Goal: Information Seeking & Learning: Learn about a topic

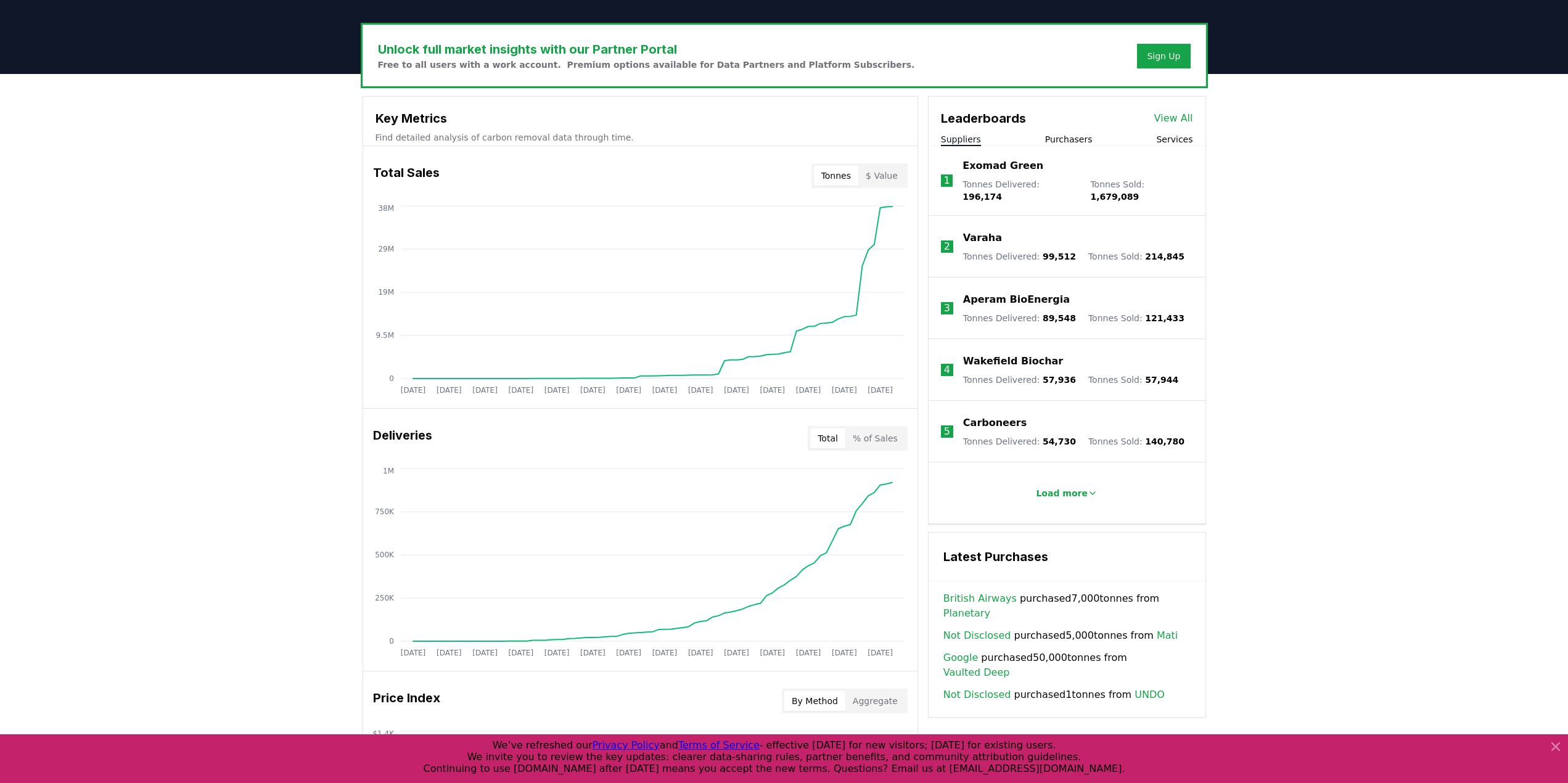
scroll to position [370, 0]
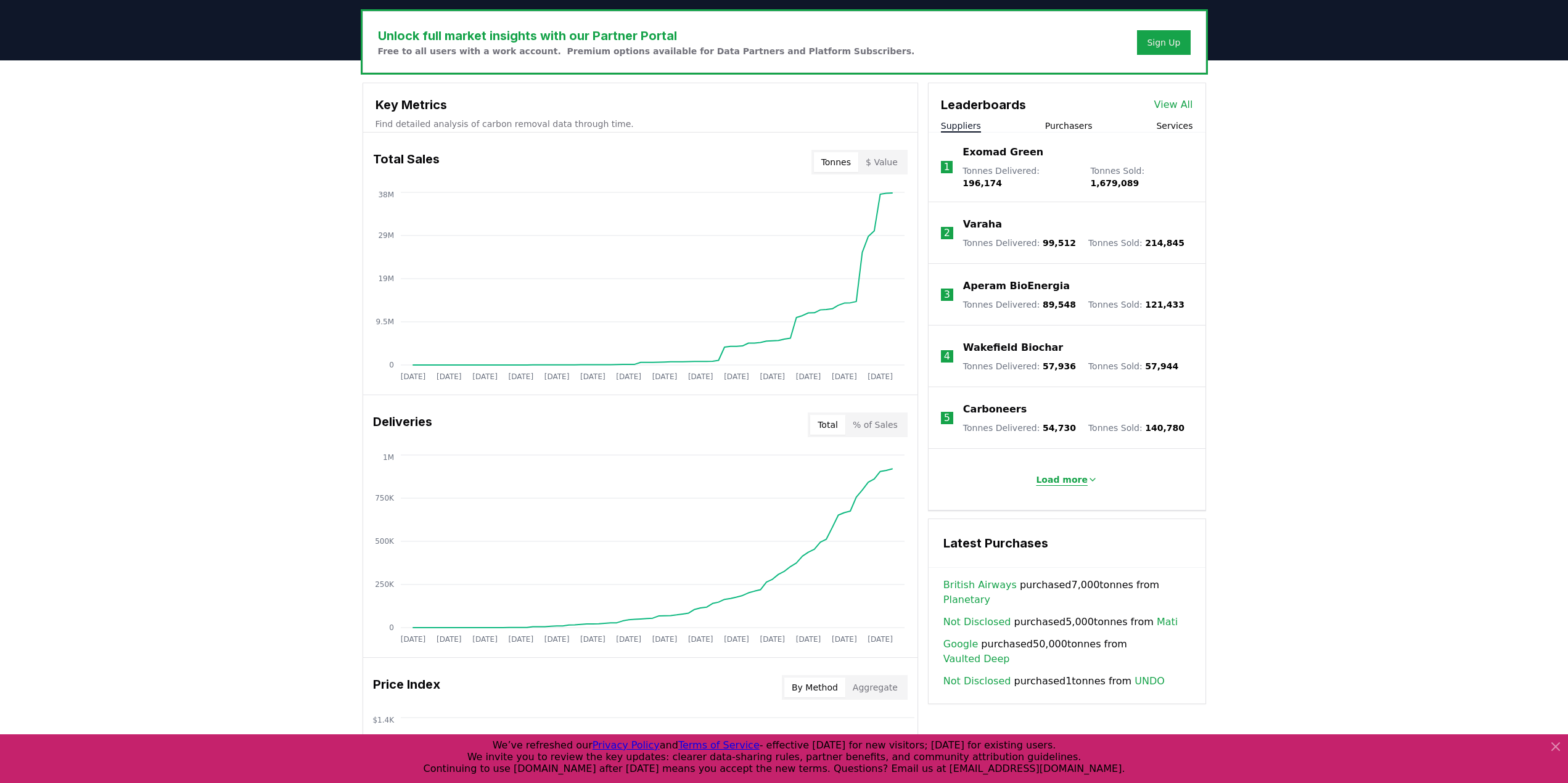
click at [1067, 474] on p "Load more" at bounding box center [1062, 480] width 52 height 12
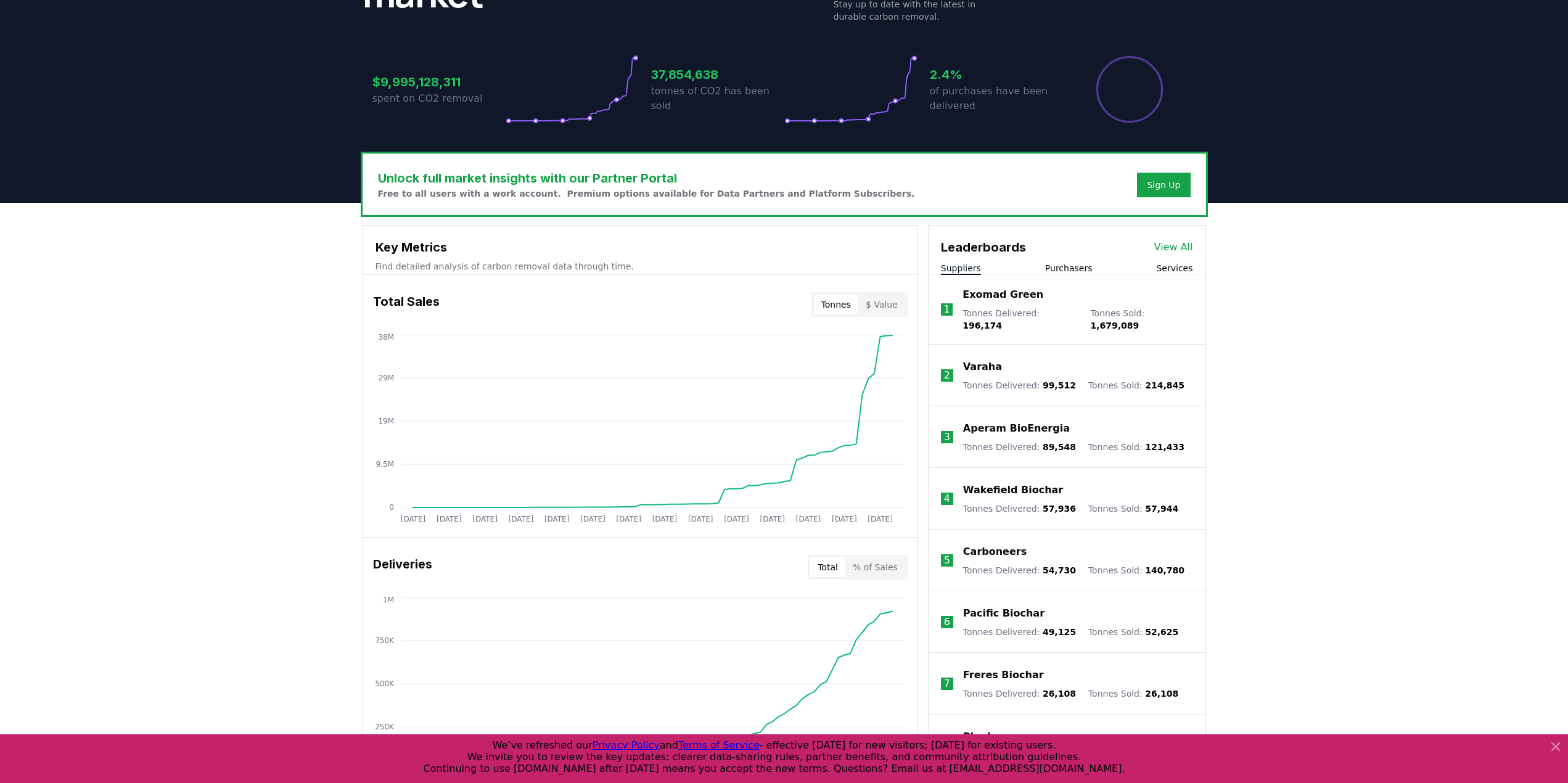
scroll to position [185, 0]
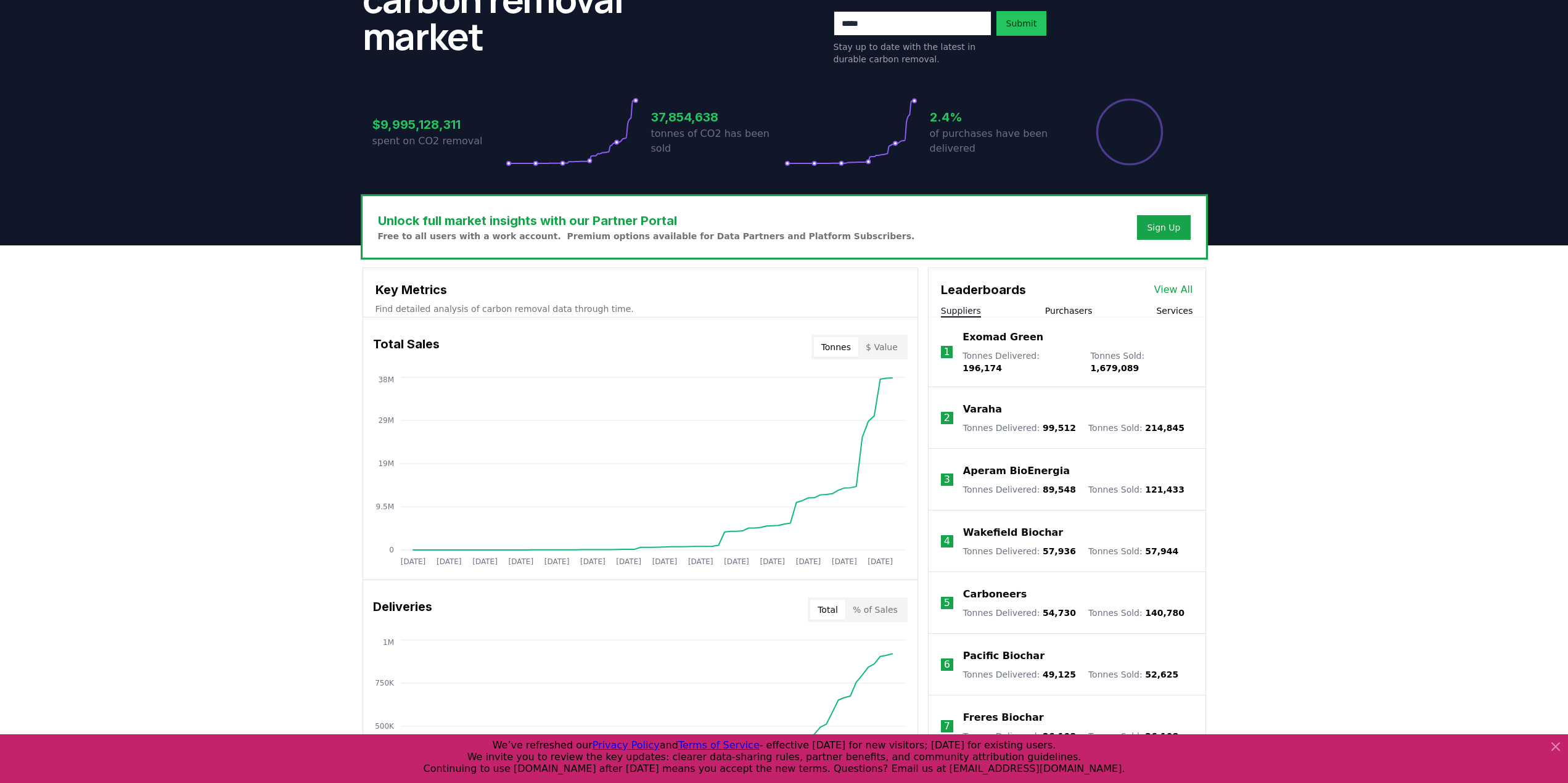
click at [1078, 312] on button "Purchasers" at bounding box center [1069, 311] width 48 height 12
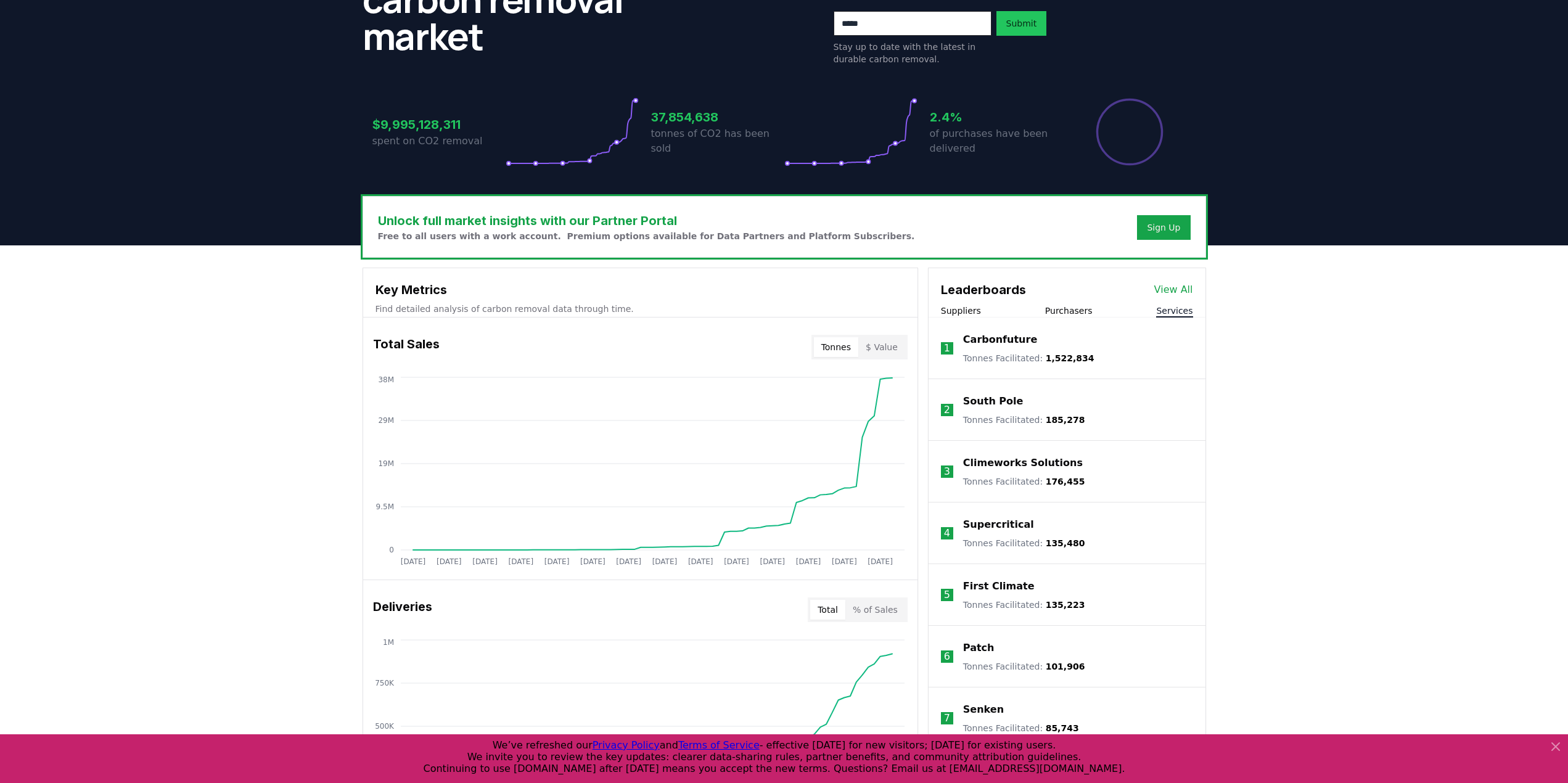
click at [1187, 311] on button "Services" at bounding box center [1175, 311] width 36 height 12
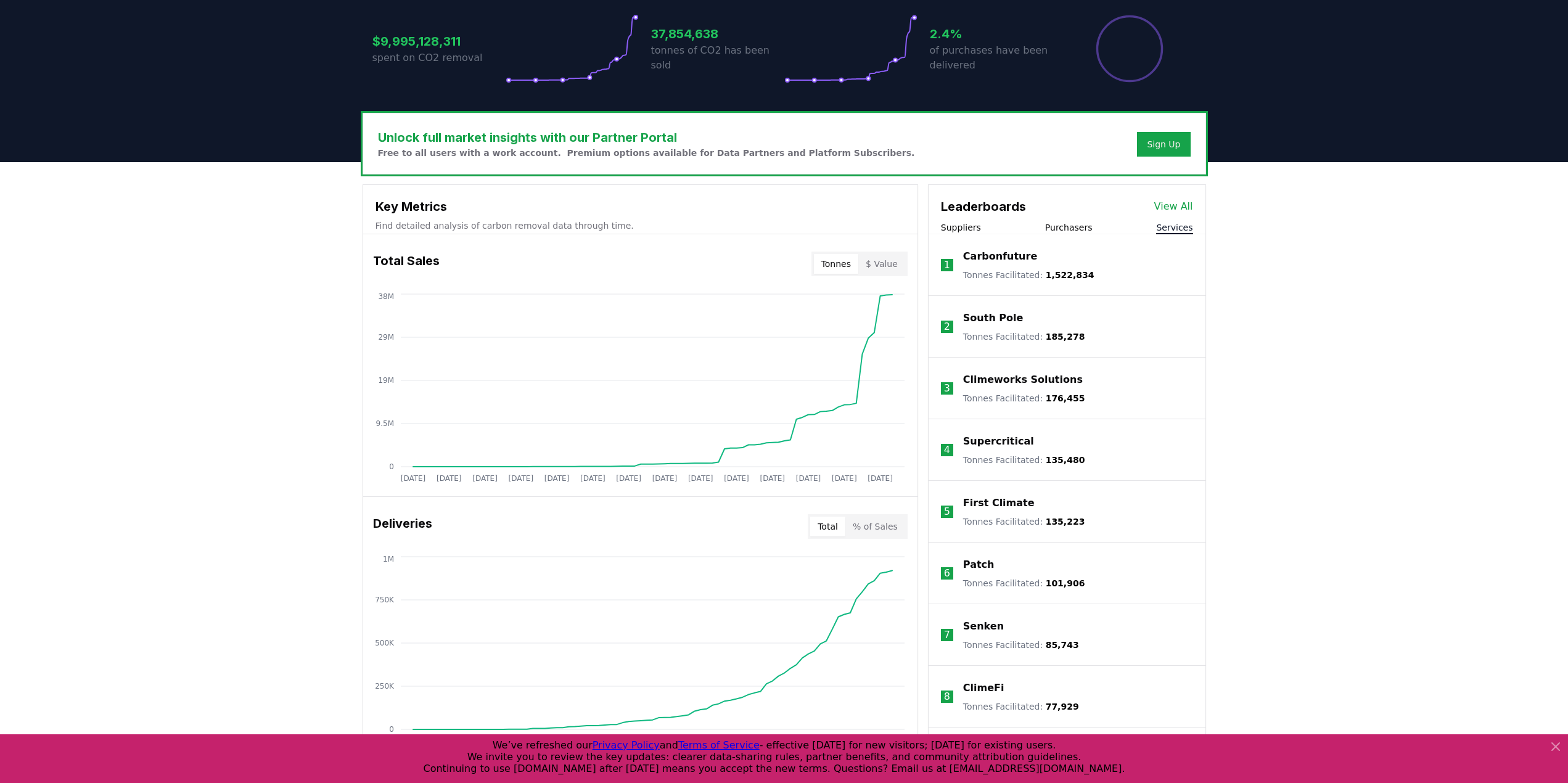
scroll to position [246, 0]
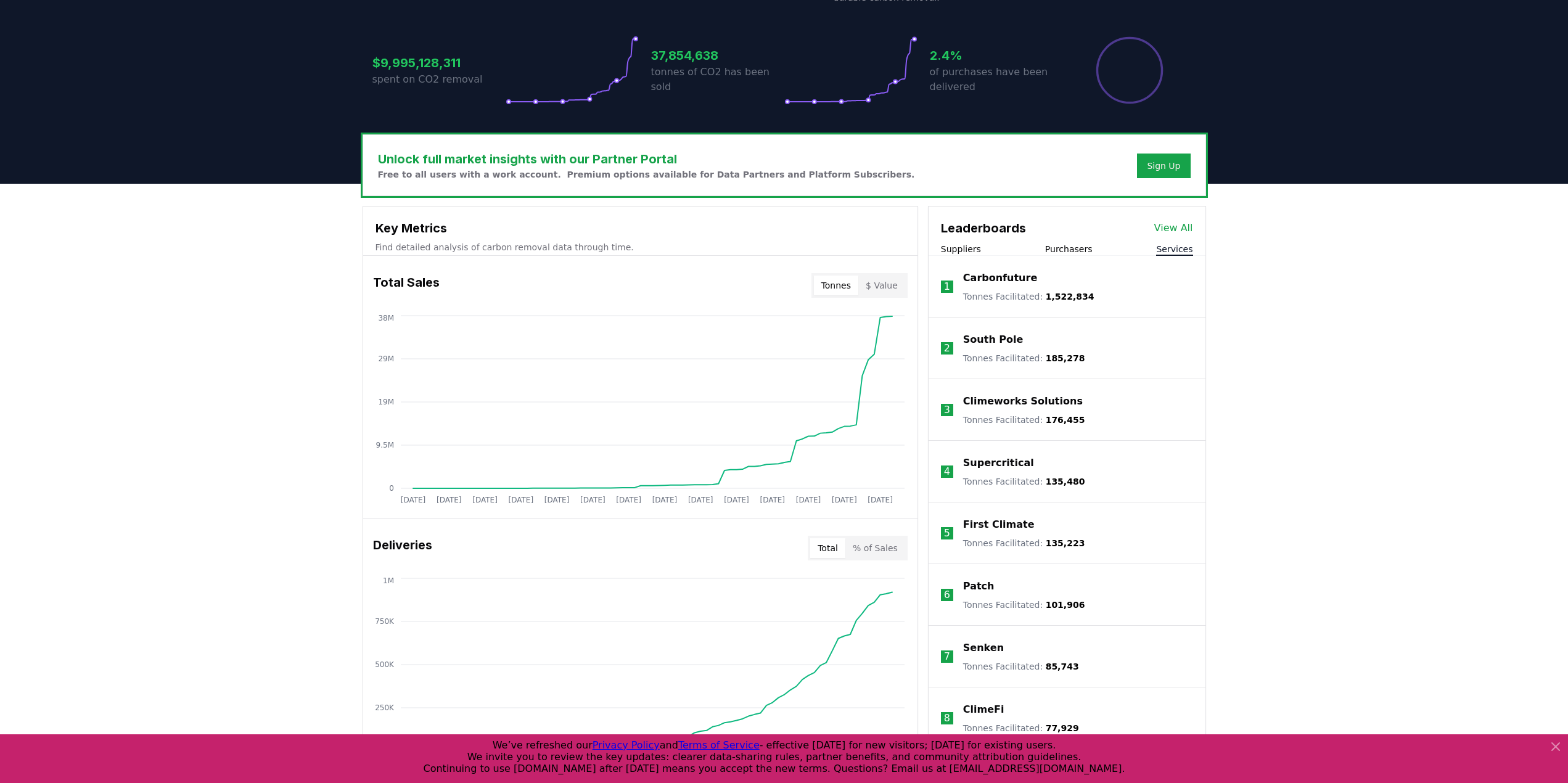
click at [966, 257] on li "1 Carbonfuture Tonnes Facilitated : 1,522,834" at bounding box center [1066, 287] width 277 height 61
click at [970, 255] on button "Suppliers" at bounding box center [961, 249] width 40 height 12
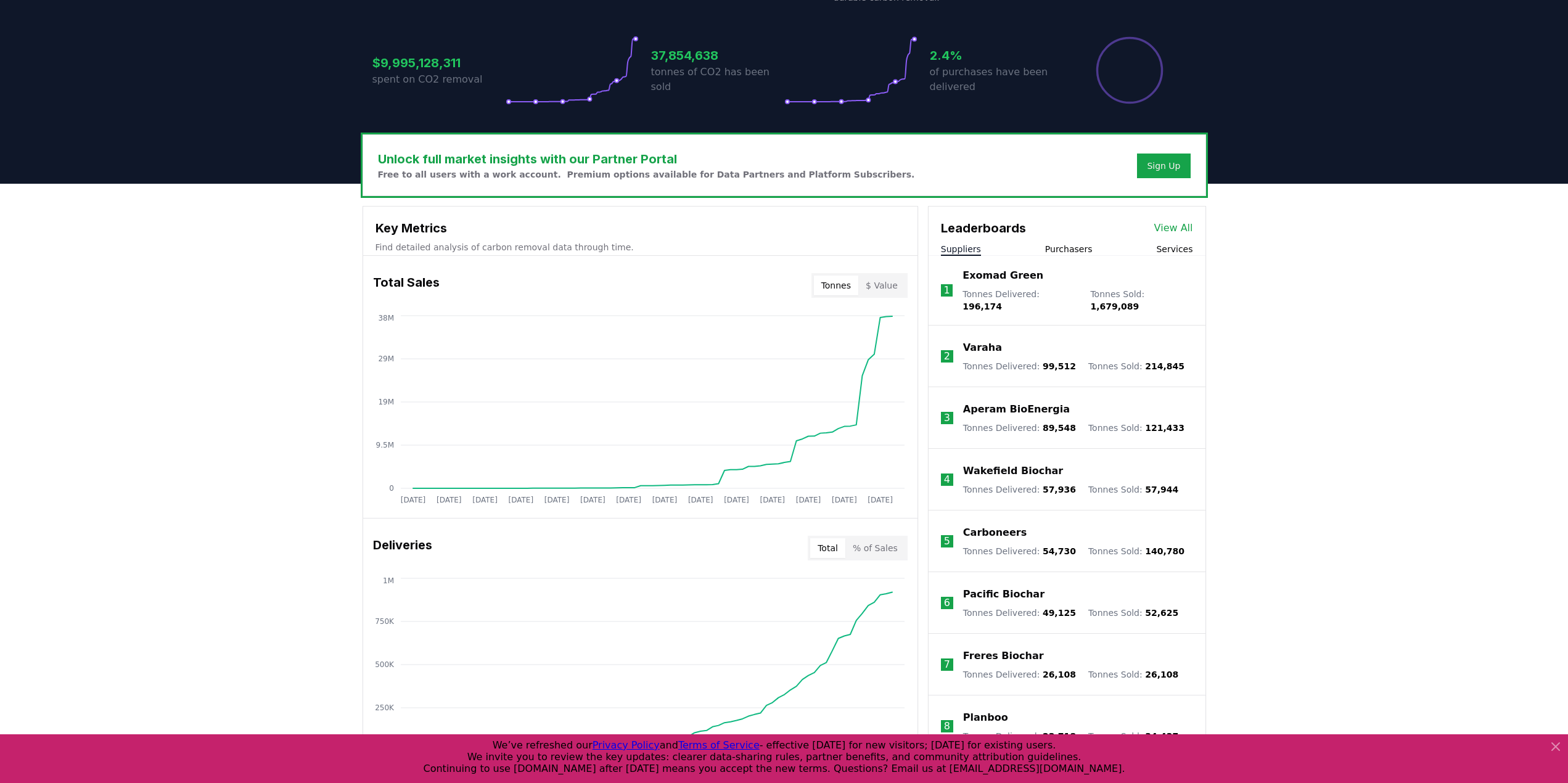
click at [1399, 332] on div "Unlock full market insights with our Partner Portal Free to all users with a wo…" at bounding box center [784, 677] width 1568 height 988
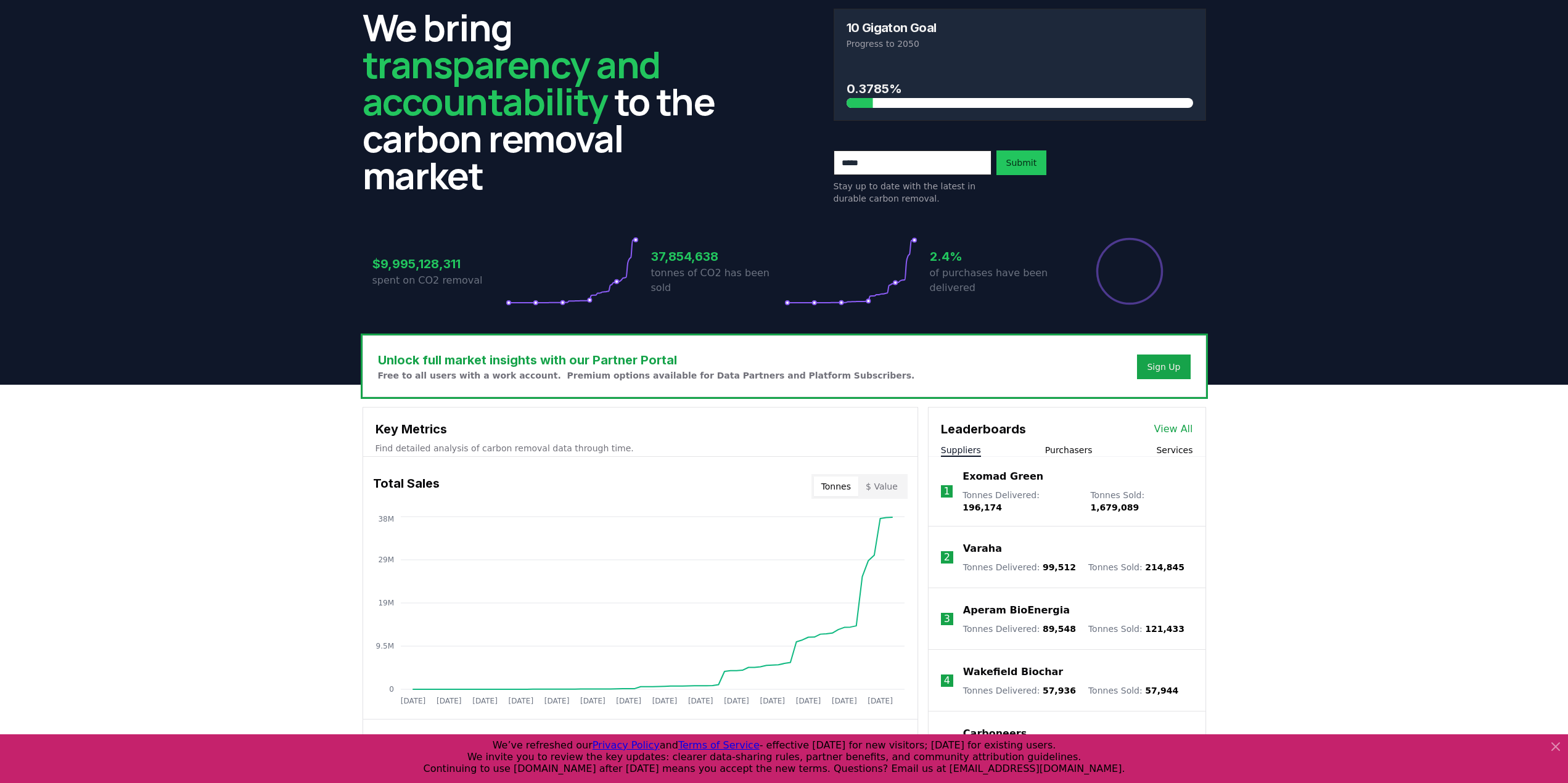
scroll to position [0, 0]
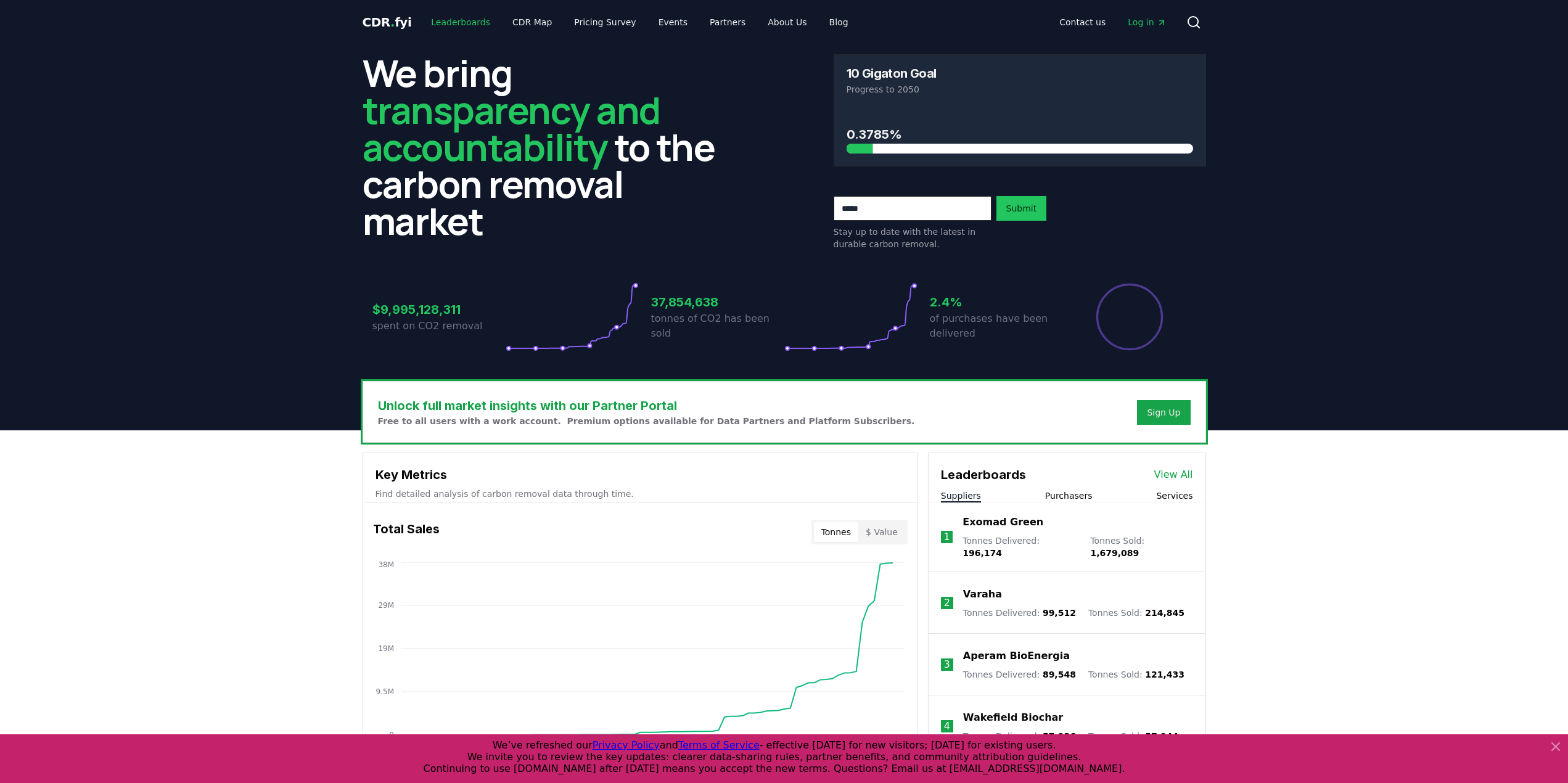
click at [451, 25] on link "Leaderboards" at bounding box center [461, 22] width 79 height 22
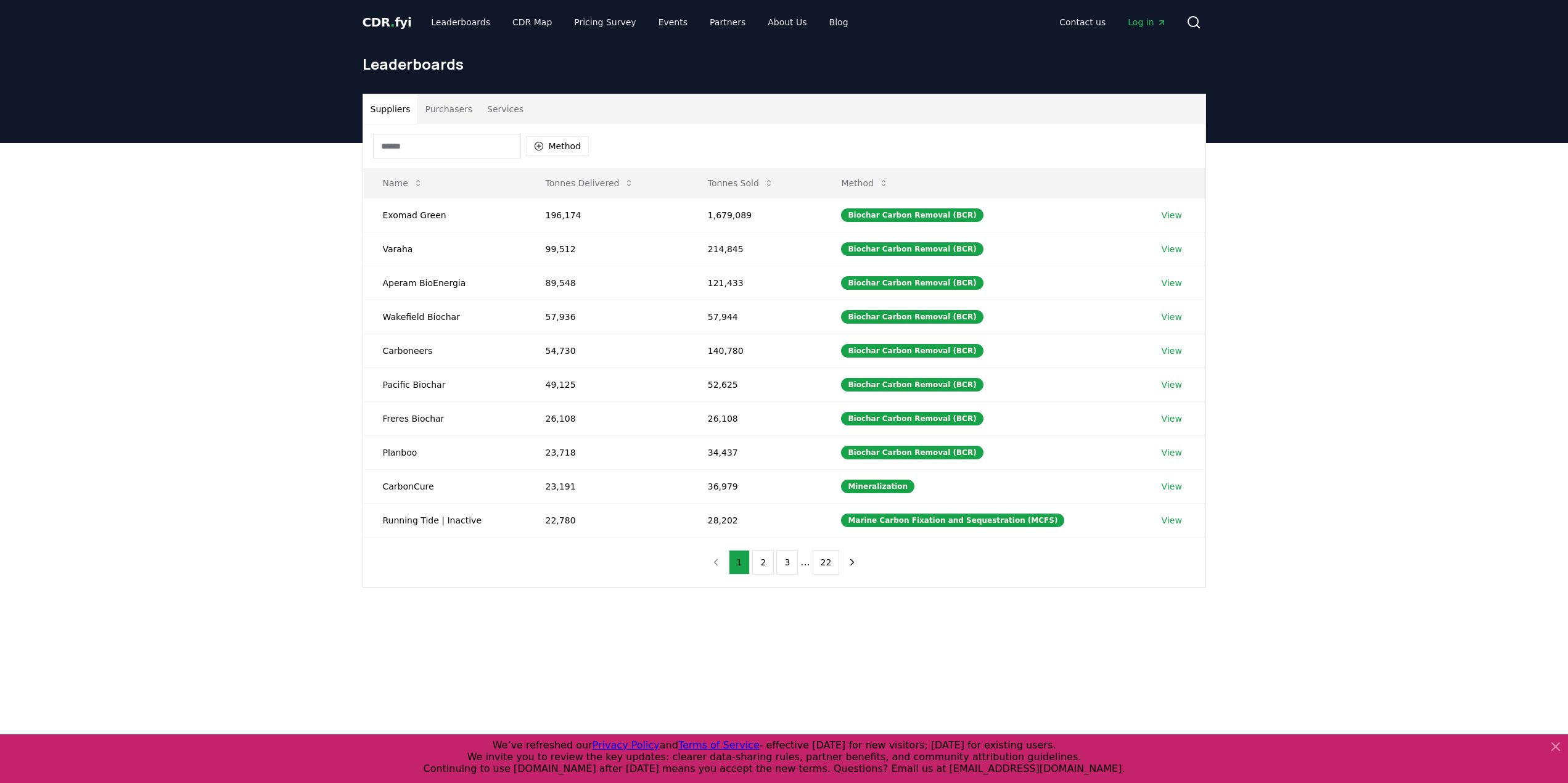
click at [444, 135] on input at bounding box center [446, 146] width 148 height 25
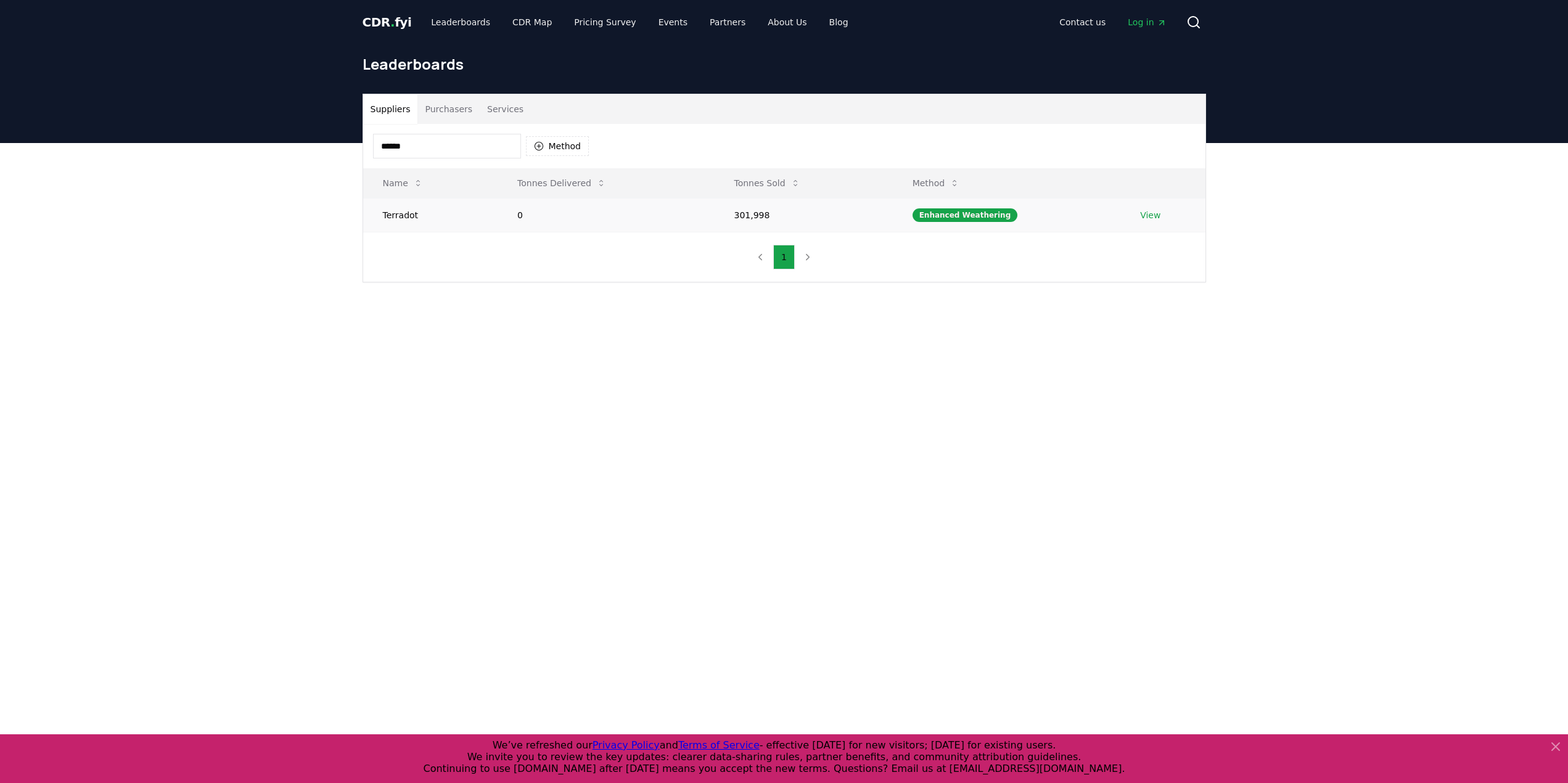
type input "******"
click at [408, 216] on td "Terradot" at bounding box center [430, 215] width 135 height 34
click at [1144, 215] on link "View" at bounding box center [1150, 215] width 20 height 12
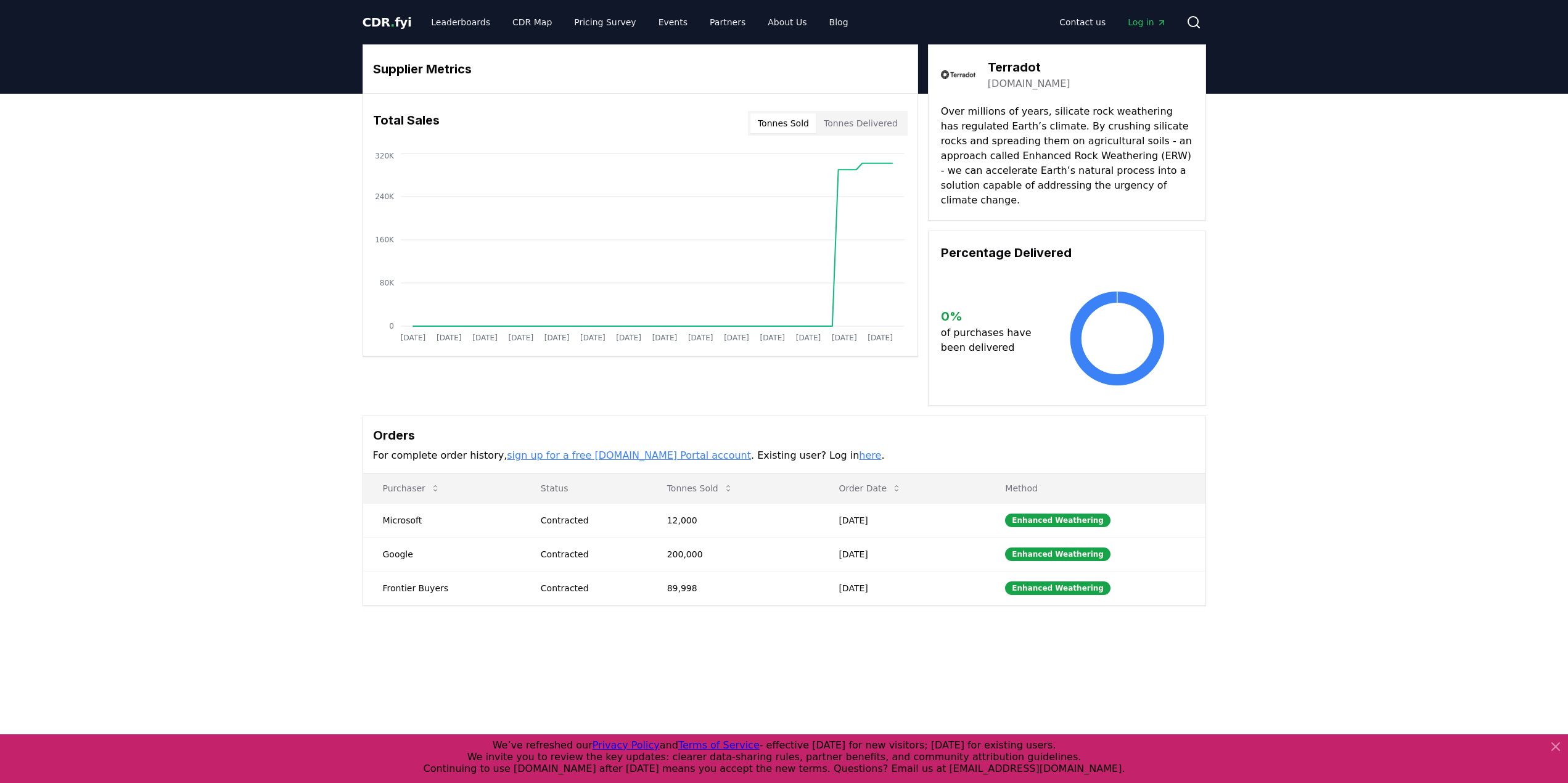
click at [1345, 314] on div "Supplier Metrics Total Sales Tonnes Sold Tonnes Delivered [DATE] [DATE] [DATE] …" at bounding box center [784, 374] width 1568 height 562
click at [870, 125] on button "Tonnes Delivered" at bounding box center [860, 124] width 89 height 20
click at [787, 124] on button "Tonnes Sold" at bounding box center [783, 124] width 66 height 20
click at [869, 121] on button "Tonnes Delivered" at bounding box center [860, 124] width 89 height 20
click at [802, 119] on button "Tonnes Sold" at bounding box center [783, 124] width 66 height 20
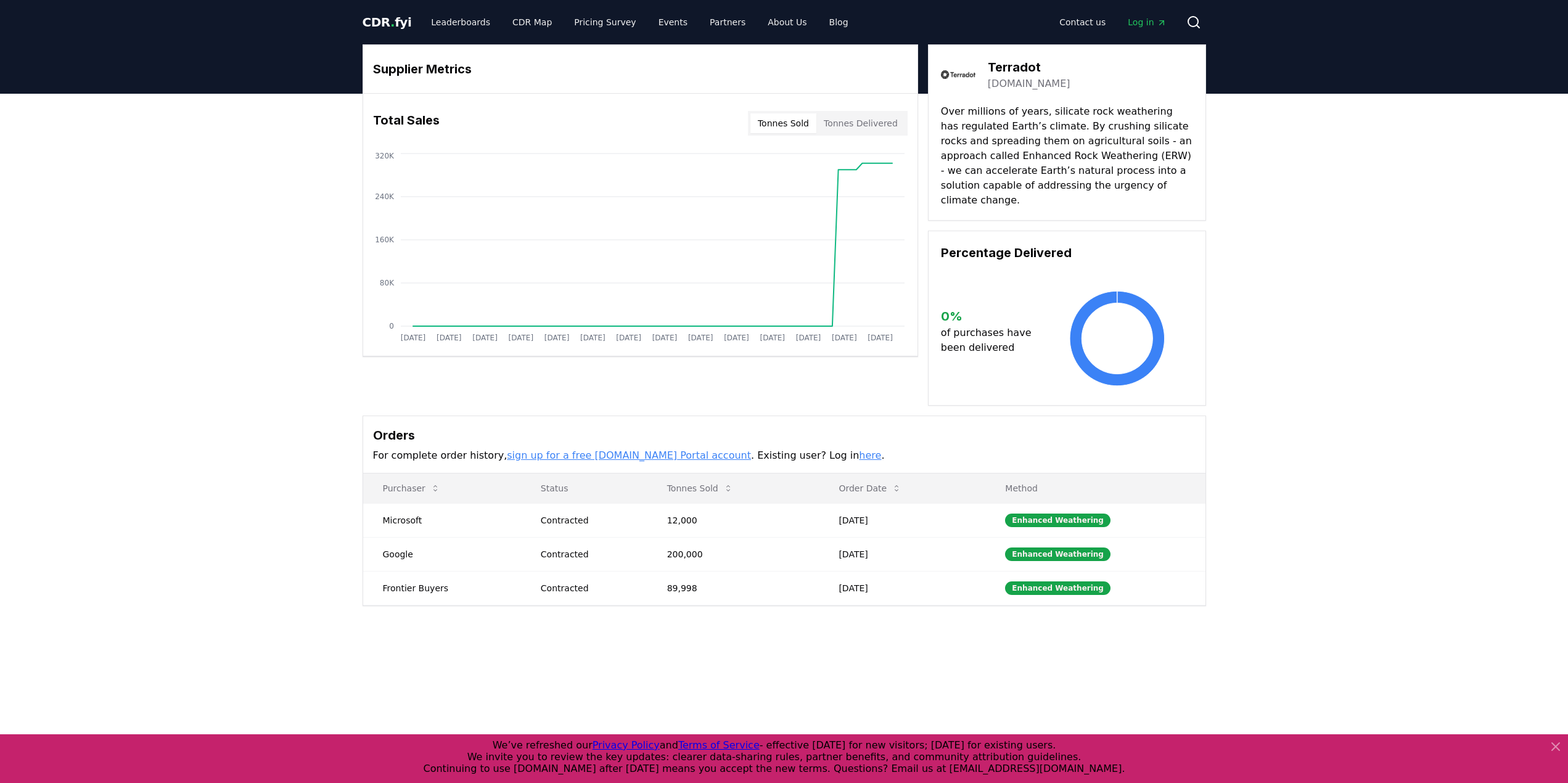
click at [1355, 190] on div "Supplier Metrics Total Sales Tonnes Sold Tonnes Delivered [DATE] [DATE] [DATE] …" at bounding box center [784, 374] width 1568 height 562
click at [1004, 85] on link "[DOMAIN_NAME]" at bounding box center [1029, 84] width 83 height 15
